Goal: Task Accomplishment & Management: Use online tool/utility

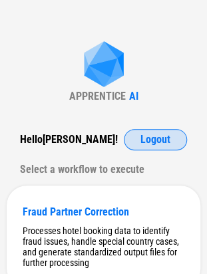
click at [143, 141] on span "Logout" at bounding box center [155, 139] width 30 height 11
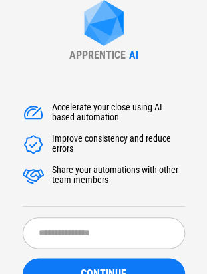
click at [90, 210] on div "Accelerate your close using AI based automation Improve consistency and reduce …" at bounding box center [104, 224] width 162 height 272
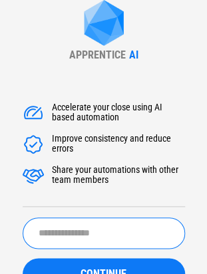
click at [84, 231] on input "text" at bounding box center [104, 232] width 162 height 31
type input "**********"
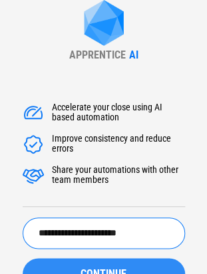
click at [102, 262] on button "CONTINUE" at bounding box center [104, 274] width 162 height 32
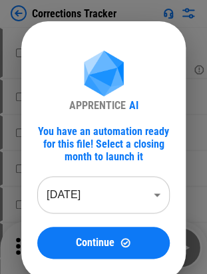
click at [113, 198] on body "Corrections Tracker # 25 Modify Conditional Format pending... # 57 Rename Sheet…" at bounding box center [103, 137] width 207 height 274
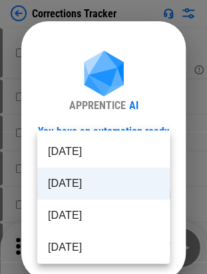
click at [91, 218] on li "Jul 2025" at bounding box center [103, 215] width 132 height 32
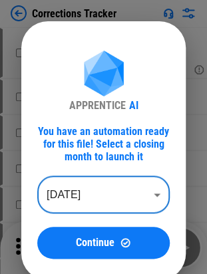
type input "********"
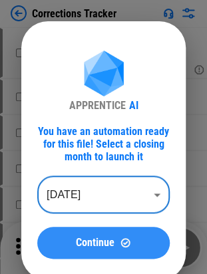
click at [94, 239] on span "Continue" at bounding box center [95, 242] width 39 height 11
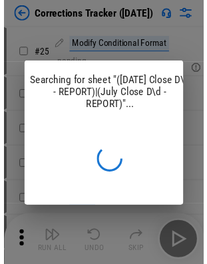
scroll to position [0, 17]
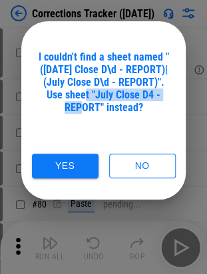
drag, startPoint x: 87, startPoint y: 92, endPoint x: 100, endPoint y: 106, distance: 19.3
click at [100, 106] on div "I couldn't find a sheet named "(Jul Close D\d - REPORT)|(July Close D\d - REPOR…" at bounding box center [103, 81] width 132 height 63
copy div "July Close D4 - REPORT"
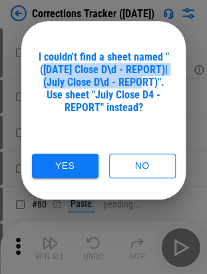
drag, startPoint x: 41, startPoint y: 68, endPoint x: 136, endPoint y: 78, distance: 94.8
click at [136, 78] on div "I couldn't find a sheet named "(Jul Close D\d - REPORT)|(July Close D\d - REPOR…" at bounding box center [103, 81] width 132 height 63
copy div "Jul Close D\d - REPORT)|(July Close D\d - REPORT)"
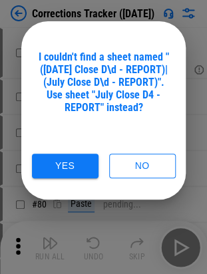
click at [136, 60] on div "I couldn't find a sheet named "(Jul Close D\d - REPORT)|(July Close D\d - REPOR…" at bounding box center [103, 81] width 132 height 63
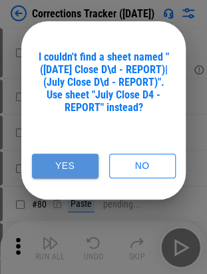
click at [64, 169] on button "Yes" at bounding box center [65, 165] width 66 height 25
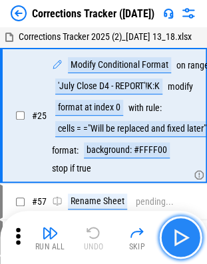
click at [186, 236] on img "button" at bounding box center [179, 236] width 21 height 21
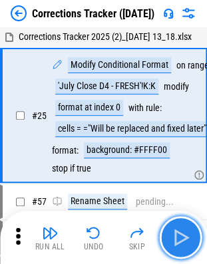
click at [186, 236] on img "button" at bounding box center [179, 236] width 21 height 21
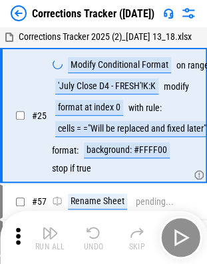
click at [186, 236] on div "Run All Undo Skip" at bounding box center [104, 237] width 193 height 43
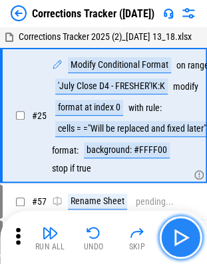
click at [186, 236] on img "button" at bounding box center [179, 236] width 21 height 21
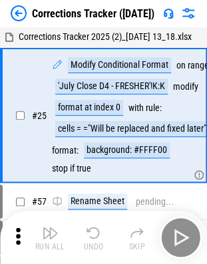
click at [186, 236] on div "Run All Undo Skip" at bounding box center [104, 237] width 193 height 43
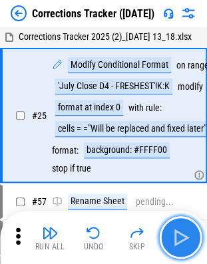
click at [186, 236] on img "button" at bounding box center [179, 236] width 21 height 21
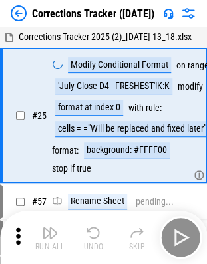
click at [186, 236] on div "Run All Undo Skip" at bounding box center [104, 237] width 193 height 43
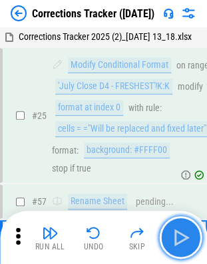
scroll to position [105, 0]
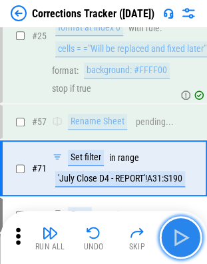
click at [186, 236] on img "button" at bounding box center [179, 236] width 21 height 21
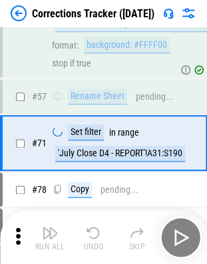
click at [186, 236] on div "Run All Undo Skip" at bounding box center [104, 237] width 193 height 43
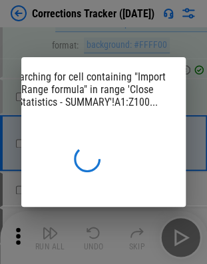
scroll to position [0, 35]
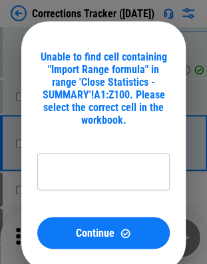
type input "**********"
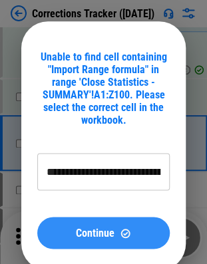
click at [110, 234] on span "Continue" at bounding box center [95, 232] width 39 height 11
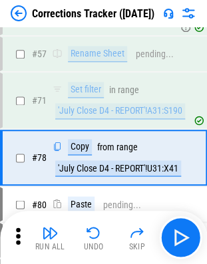
scroll to position [184, 0]
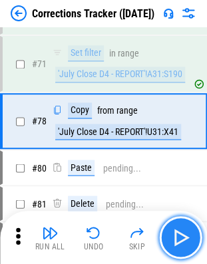
click at [186, 240] on img "button" at bounding box center [179, 236] width 21 height 21
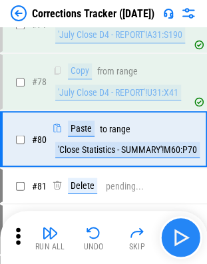
scroll to position [240, 0]
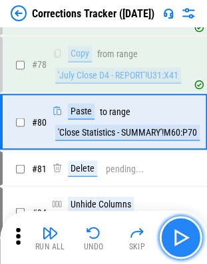
click at [185, 243] on img "button" at bounding box center [179, 236] width 21 height 21
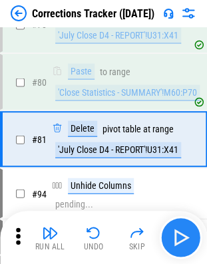
scroll to position [298, 0]
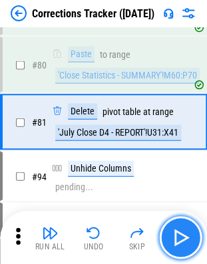
click at [185, 243] on img "button" at bounding box center [179, 236] width 21 height 21
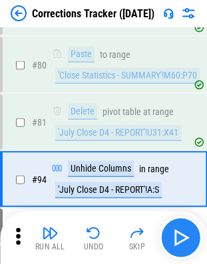
scroll to position [354, 0]
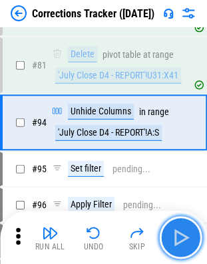
click at [185, 243] on img "button" at bounding box center [179, 236] width 21 height 21
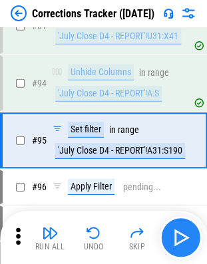
scroll to position [410, 0]
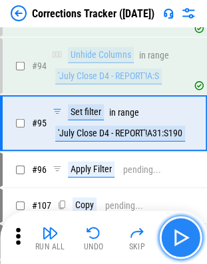
click at [189, 227] on img "button" at bounding box center [179, 236] width 21 height 21
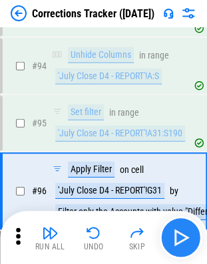
scroll to position [478, 0]
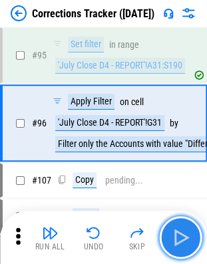
click at [189, 227] on img "button" at bounding box center [179, 236] width 21 height 21
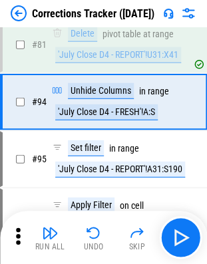
scroll to position [354, 0]
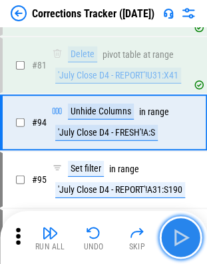
click at [179, 234] on img "button" at bounding box center [179, 236] width 21 height 21
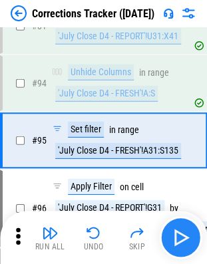
scroll to position [410, 0]
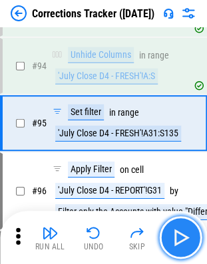
click at [179, 234] on img "button" at bounding box center [179, 236] width 21 height 21
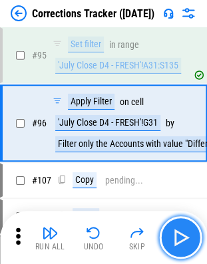
click at [179, 234] on img "button" at bounding box center [179, 236] width 21 height 21
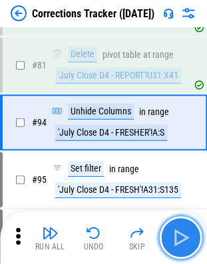
click at [191, 234] on button "button" at bounding box center [180, 237] width 43 height 43
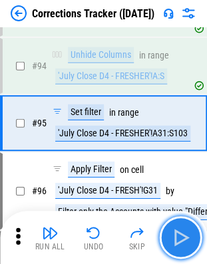
click at [191, 234] on button "button" at bounding box center [180, 237] width 43 height 43
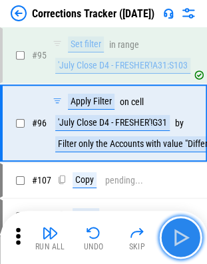
click at [191, 234] on button "button" at bounding box center [180, 237] width 43 height 43
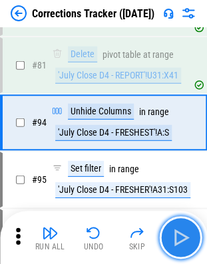
click at [191, 234] on button "button" at bounding box center [180, 237] width 43 height 43
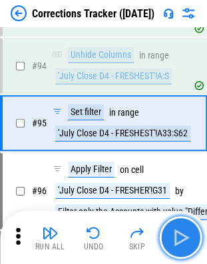
click at [191, 234] on button "button" at bounding box center [180, 237] width 43 height 43
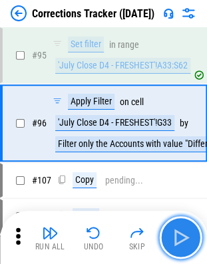
click at [191, 234] on button "button" at bounding box center [180, 237] width 43 height 43
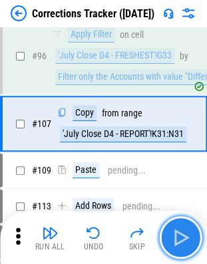
click at [191, 234] on button "button" at bounding box center [180, 237] width 43 height 43
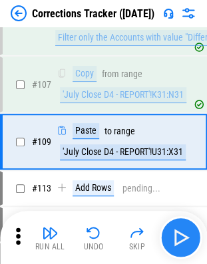
scroll to position [602, 0]
